Goal: Communication & Community: Answer question/provide support

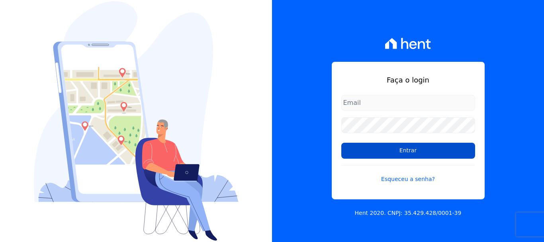
click at [371, 151] on input "Entrar" at bounding box center [409, 151] width 134 height 16
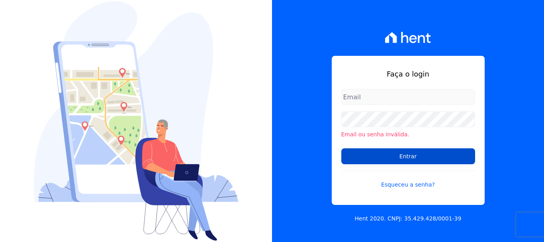
click at [363, 157] on input "Entrar" at bounding box center [409, 156] width 134 height 16
type input "[EMAIL_ADDRESS][DOMAIN_NAME]"
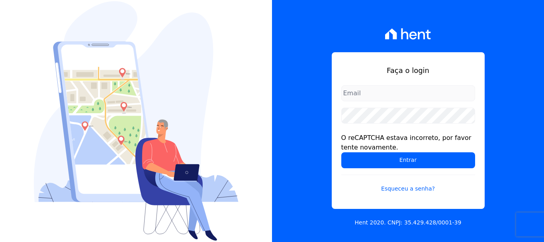
type input "[EMAIL_ADDRESS][DOMAIN_NAME]"
click at [366, 157] on input "Entrar" at bounding box center [409, 160] width 134 height 16
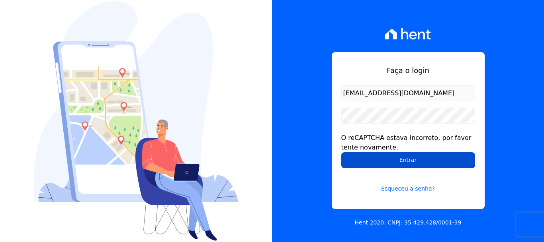
click at [407, 161] on input "Entrar" at bounding box center [409, 160] width 134 height 16
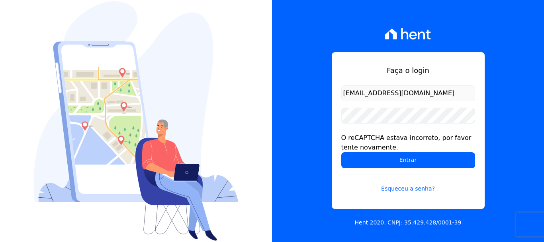
click at [407, 161] on input "Entrar" at bounding box center [409, 160] width 134 height 16
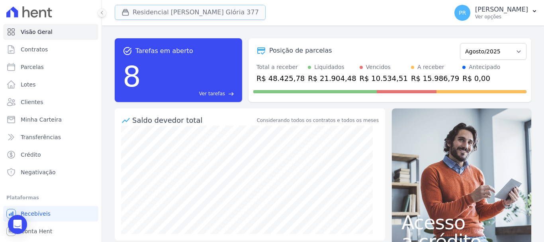
click at [169, 12] on button "Residencial [PERSON_NAME] Glória 377" at bounding box center [190, 12] width 151 height 15
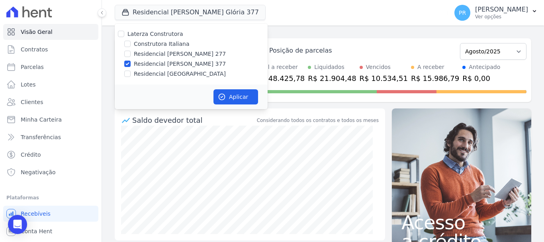
click at [157, 50] on label "Residencial [PERSON_NAME] 277" at bounding box center [180, 54] width 92 height 8
click at [131, 51] on input "Residencial [PERSON_NAME] 277" at bounding box center [127, 54] width 6 height 6
checkbox input "true"
click at [157, 60] on label "Residencial [PERSON_NAME] 377" at bounding box center [180, 64] width 92 height 8
click at [131, 61] on input "Residencial [PERSON_NAME] 377" at bounding box center [127, 64] width 6 height 6
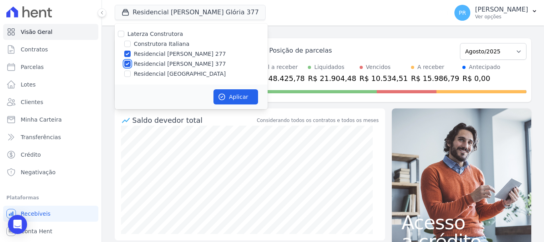
checkbox input "false"
click at [228, 97] on button "Aplicar" at bounding box center [236, 96] width 45 height 15
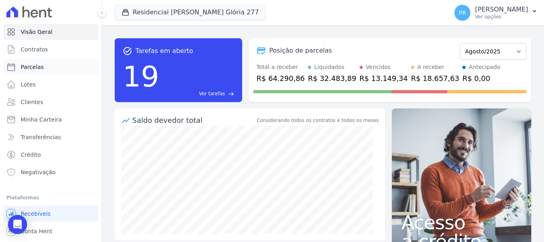
click at [51, 68] on link "Parcelas" at bounding box center [50, 67] width 95 height 16
select select
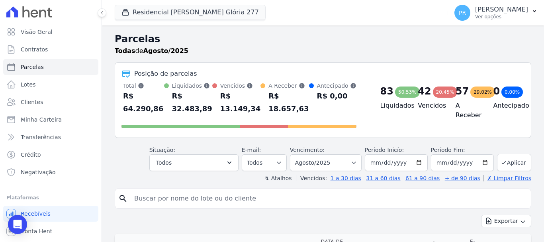
scroll to position [40, 0]
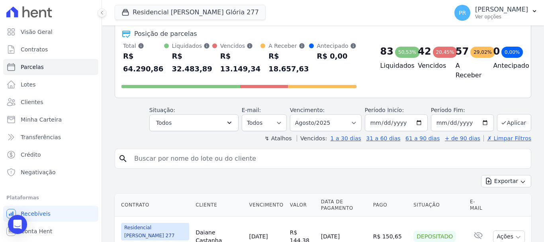
click at [217, 163] on input "search" at bounding box center [329, 159] width 399 height 16
type input "flavia la"
select select
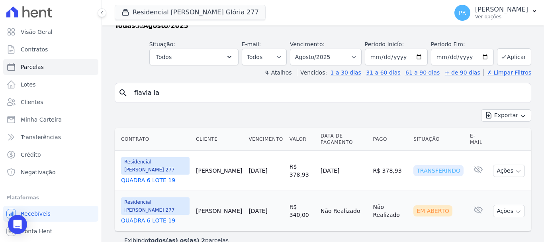
scroll to position [39, 0]
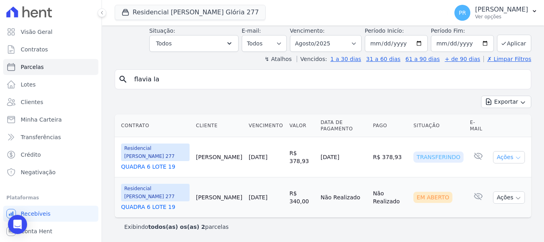
click at [515, 160] on icon "button" at bounding box center [518, 158] width 6 height 6
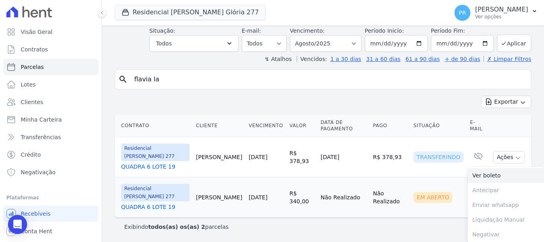
click at [496, 175] on link "Ver boleto" at bounding box center [506, 175] width 77 height 15
click at [399, 140] on td "R$ 378,93" at bounding box center [390, 157] width 41 height 40
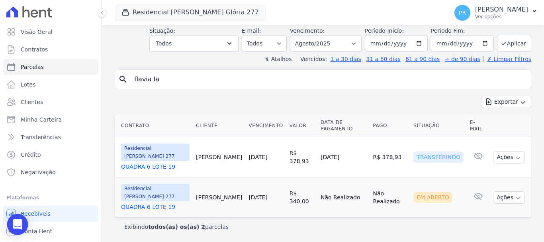
click at [18, 225] on icon "Open Intercom Messenger" at bounding box center [17, 224] width 9 height 10
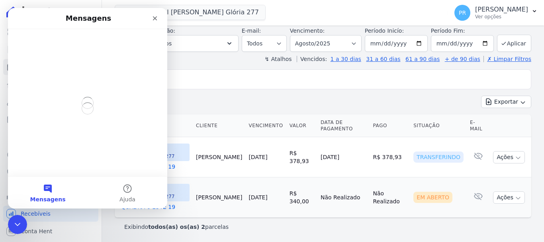
scroll to position [0, 0]
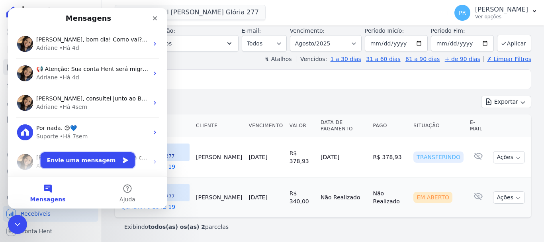
click at [94, 163] on button "Envie uma mensagem" at bounding box center [88, 160] width 94 height 16
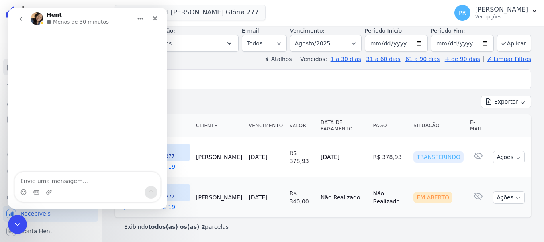
click at [93, 179] on textarea "Envie uma mensagem..." at bounding box center [88, 179] width 146 height 14
type textarea "Bom dia"
type textarea "A"
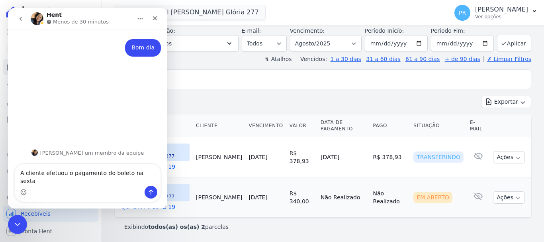
type textarea "A cliente efetuou o pagamento do boleto na sexta"
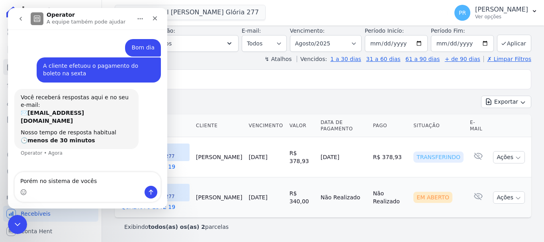
type textarea "Porém no sistema de vocês"
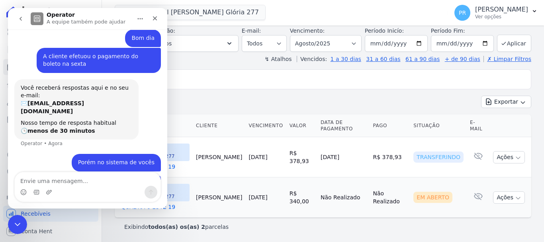
scroll to position [38, 0]
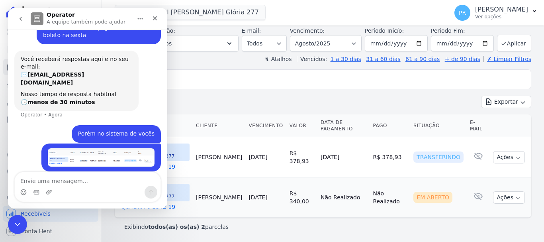
click at [206, 67] on div "Parcelas Todas de Agosto/2025 Situação: Agendado Em Aberto Pago Processando Can…" at bounding box center [323, 114] width 442 height 255
click at [24, 17] on button "go back" at bounding box center [20, 18] width 15 height 15
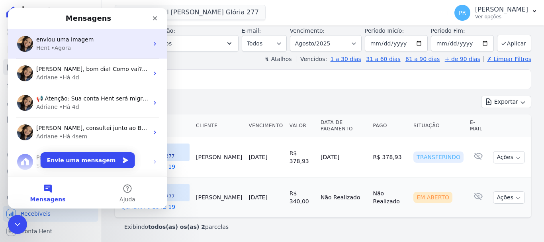
click at [74, 50] on div "Hent • Agora" at bounding box center [92, 48] width 112 height 8
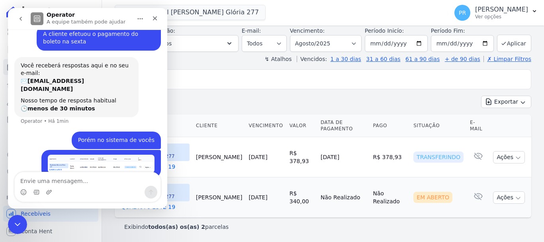
scroll to position [38, 0]
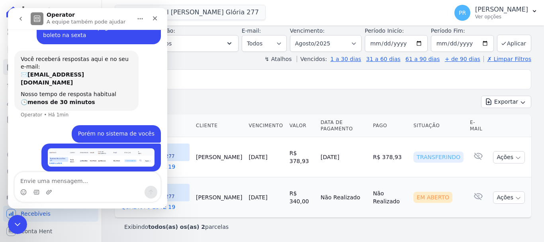
click at [22, 20] on icon "go back" at bounding box center [21, 19] width 6 height 6
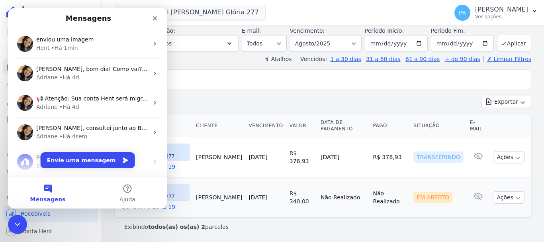
click at [332, 20] on div "Residencial Maria Da Glória 277 Laterza Construtora Construtora Italiana Reside…" at bounding box center [280, 13] width 330 height 26
click at [14, 227] on icon "Encerramento do Messenger da Intercom" at bounding box center [17, 223] width 10 height 10
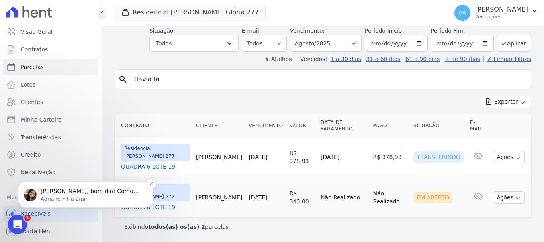
click at [81, 195] on p "Adriane • Há 2min" at bounding box center [92, 198] width 103 height 7
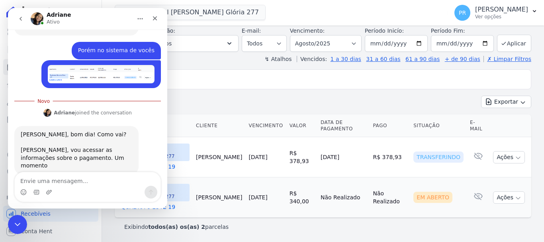
scroll to position [117, 0]
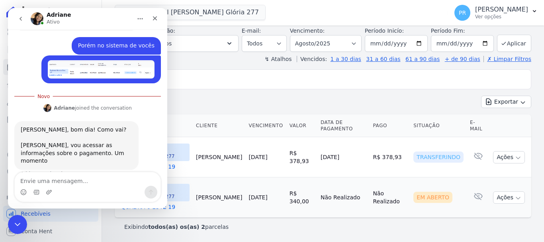
click at [231, 108] on div "Exportar Exportar PDF Exportar CSV" at bounding box center [323, 105] width 417 height 19
click at [261, 87] on input "flavia la" at bounding box center [329, 79] width 399 height 16
click at [291, 220] on div "Contrato Cliente Vencimento Valor Data de Pagamento Pago Situação E-mail Reside…" at bounding box center [323, 166] width 442 height 110
click at [22, 218] on div "Encerramento do Messenger da Intercom" at bounding box center [16, 223] width 19 height 19
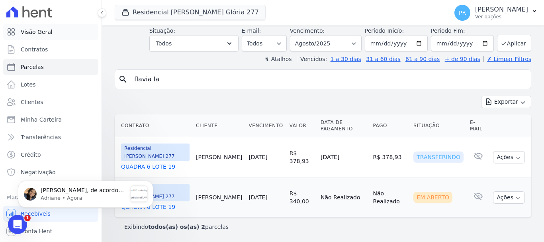
scroll to position [0, 0]
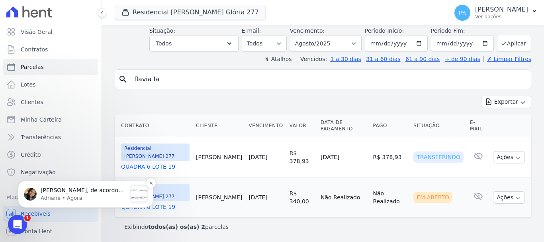
click at [78, 202] on div "Pamela, de acordo com a extrato na Conta Hent, valor foi transferido no dia 22/…" at bounding box center [84, 195] width 86 height 16
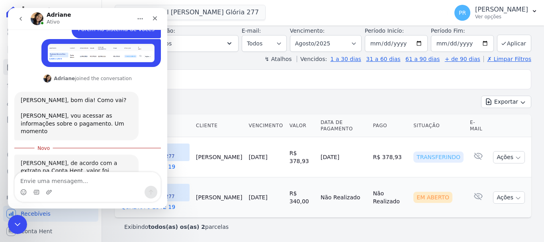
scroll to position [155, 0]
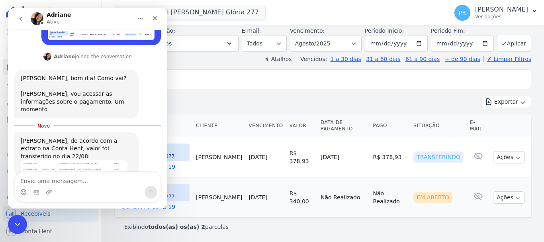
click at [74, 179] on textarea "Envie uma mensagem..." at bounding box center [88, 179] width 146 height 14
type textarea "i"
type textarea "isso"
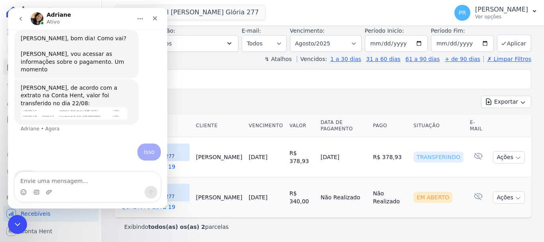
scroll to position [197, 0]
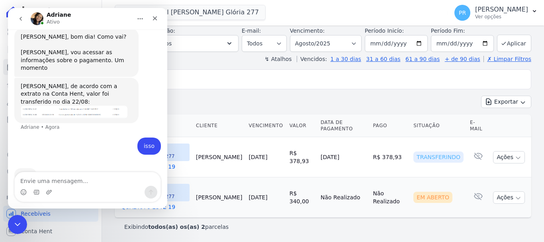
click at [72, 106] on img "Adriane diz…" at bounding box center [74, 112] width 107 height 12
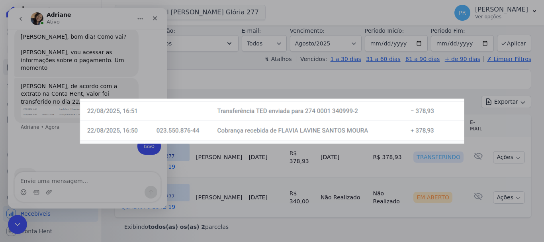
scroll to position [0, 0]
click at [223, 75] on div "Messenger da Intercom" at bounding box center [272, 121] width 544 height 242
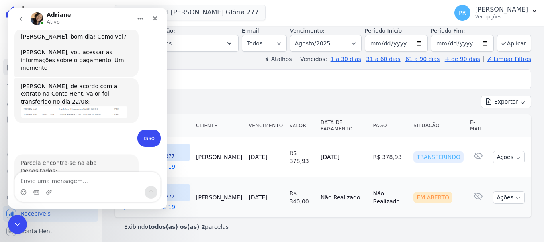
scroll to position [230, 0]
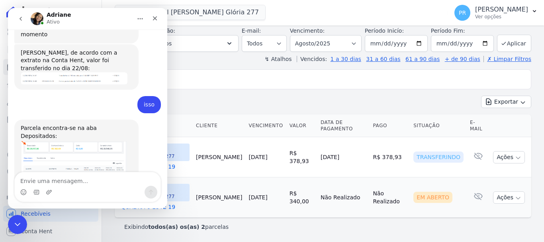
click at [55, 140] on img "Adriane diz…" at bounding box center [74, 160] width 107 height 41
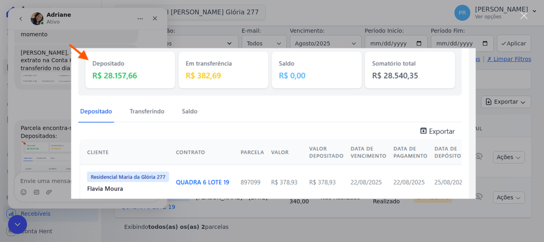
click at [283, 33] on div "Messenger da Intercom" at bounding box center [272, 121] width 544 height 242
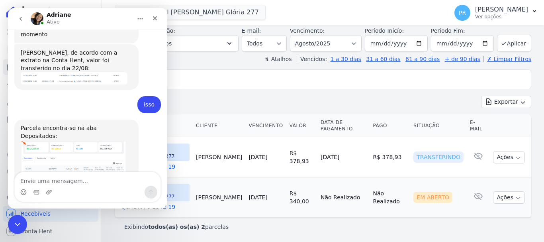
click at [50, 187] on div "Messenger da Intercom" at bounding box center [49, 192] width 6 height 13
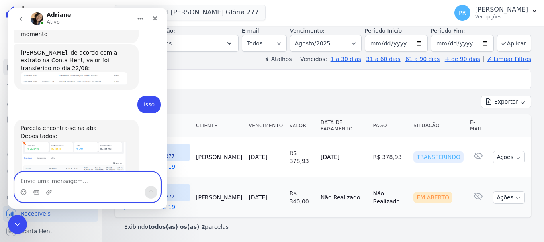
click at [51, 179] on textarea "Envie uma mensagem..." at bounding box center [88, 179] width 146 height 14
type textarea "É, mas não veio retorno."
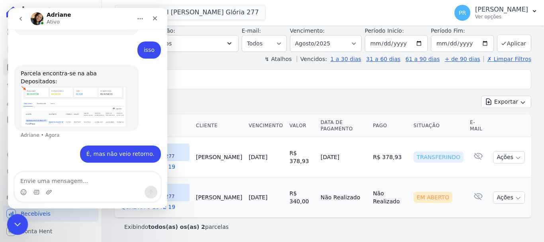
click at [11, 222] on div "Encerramento do Messenger da Intercom" at bounding box center [16, 223] width 19 height 19
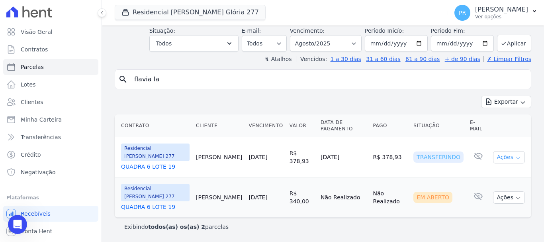
click at [517, 158] on button "Ações" at bounding box center [509, 157] width 32 height 12
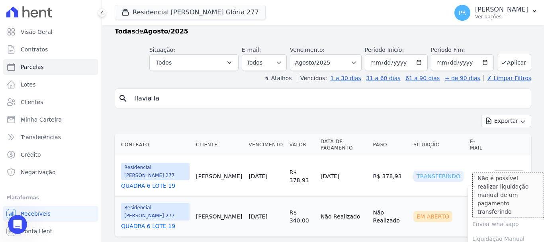
scroll to position [0, 0]
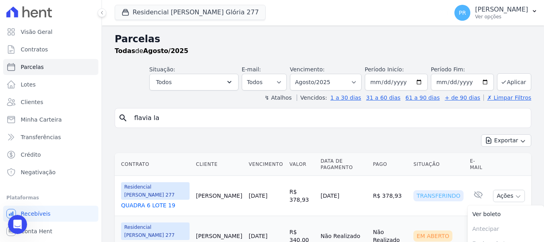
click at [379, 135] on div "Exportar Exportar PDF Exportar CSV" at bounding box center [323, 143] width 417 height 19
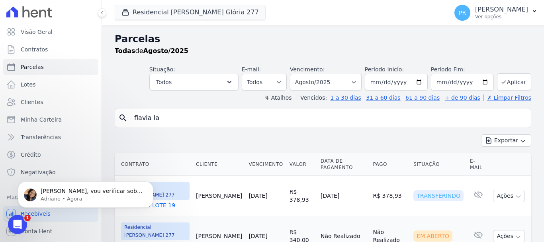
scroll to position [309, 0]
click at [93, 193] on p "Pamela, vou verificar sobre o arquivo retorno. Em nenhum momento você havia men…" at bounding box center [92, 191] width 103 height 8
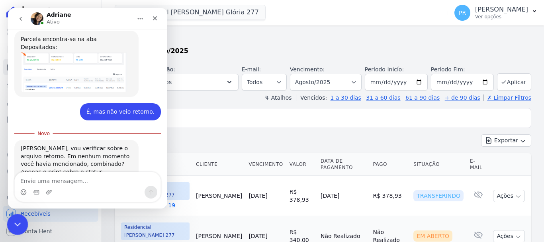
scroll to position [322, 0]
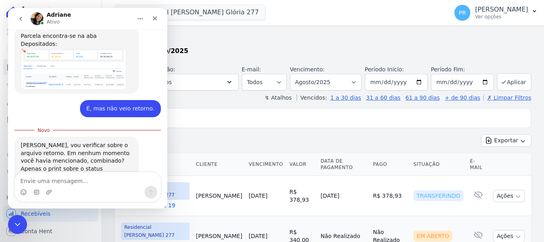
click at [84, 179] on textarea "Envie uma mensagem..." at bounding box center [88, 179] width 146 height 14
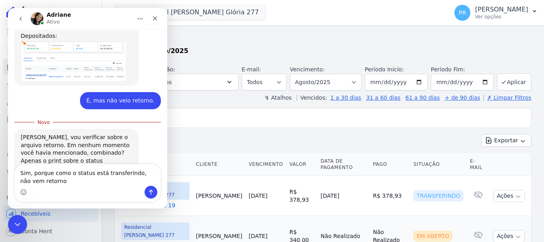
type textarea "Sim, porque como o status está transferindo, não vem retorno."
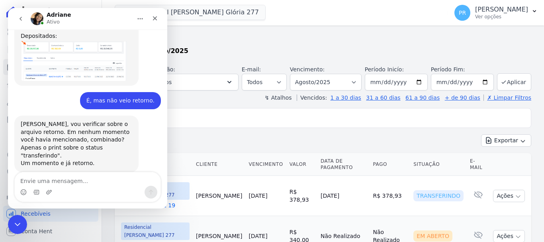
scroll to position [341, 0]
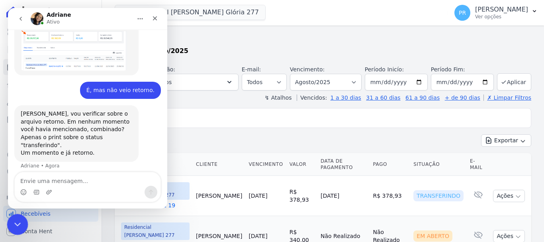
click at [16, 223] on icon "Encerramento do Messenger da Intercom" at bounding box center [17, 223] width 10 height 10
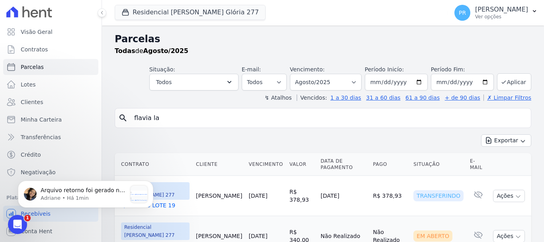
scroll to position [414, 0]
click at [84, 191] on p "Arquivo retorno foi gerado no dia 23/08: Estou enviando logo abaixo para você ☺️" at bounding box center [84, 191] width 86 height 8
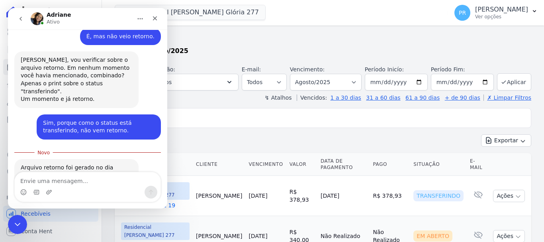
scroll to position [428, 0]
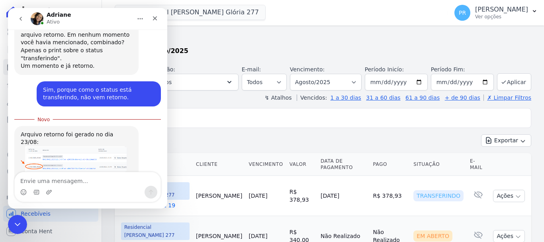
click at [72, 181] on textarea "Envie uma mensagem..." at bounding box center [88, 179] width 146 height 14
type textarea "Obrigada"
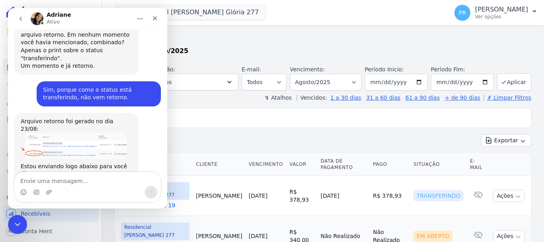
scroll to position [438, 0]
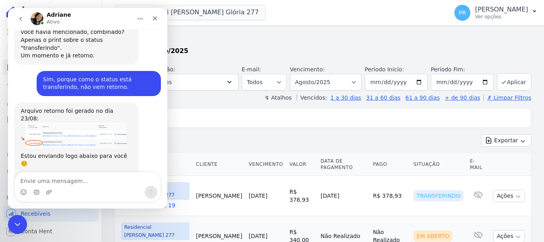
click at [80, 172] on div "RMG_RMG2_2...083001.ret" at bounding box center [66, 176] width 75 height 8
click at [14, 222] on icon "Encerramento do Messenger da Intercom" at bounding box center [17, 223] width 6 height 3
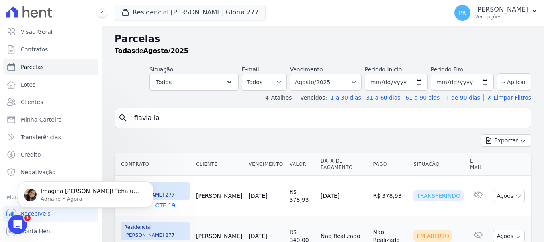
scroll to position [481, 0]
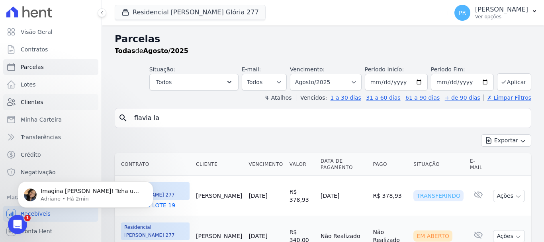
drag, startPoint x: 177, startPoint y: 120, endPoint x: 83, endPoint y: 106, distance: 94.7
click at [83, 106] on div "Visão Geral Contratos Parcelas Lotes Clientes Minha Carteira Transferências Cré…" at bounding box center [272, 121] width 544 height 242
type input "david co"
select select
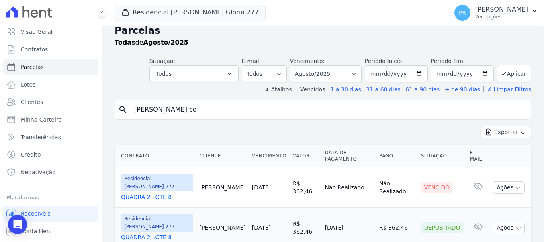
scroll to position [16, 0]
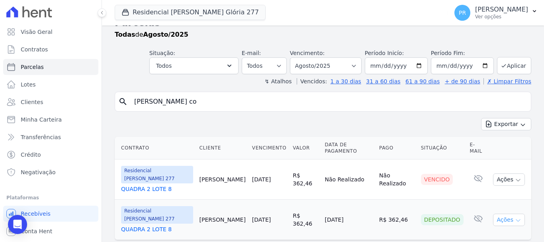
click at [517, 214] on button "Ações" at bounding box center [509, 220] width 32 height 12
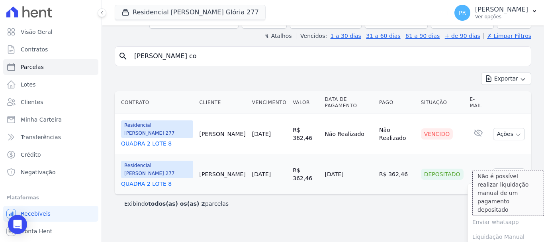
scroll to position [62, 0]
click at [152, 179] on link "QUADRA 2 LOTE 8" at bounding box center [157, 183] width 72 height 8
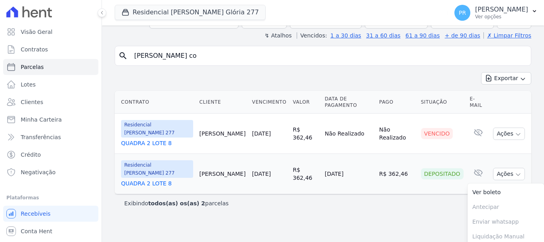
scroll to position [16, 0]
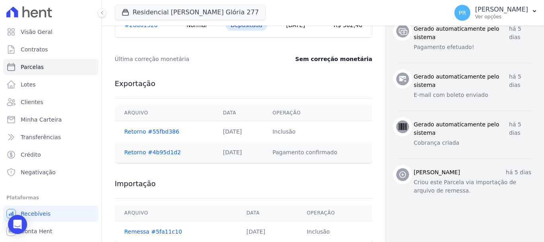
scroll to position [404, 0]
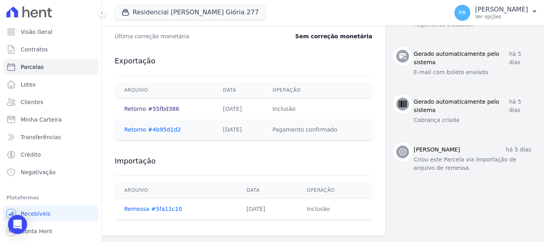
click at [151, 110] on link "Retorno #55fbd386" at bounding box center [151, 109] width 55 height 6
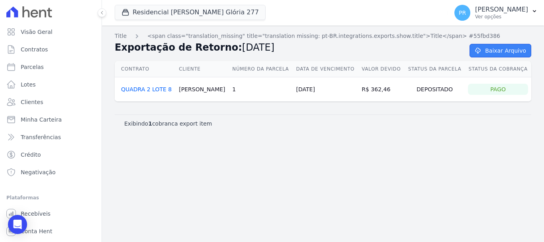
click at [507, 50] on link "Baixar Arquivo" at bounding box center [501, 51] width 62 height 14
